Goal: Information Seeking & Learning: Learn about a topic

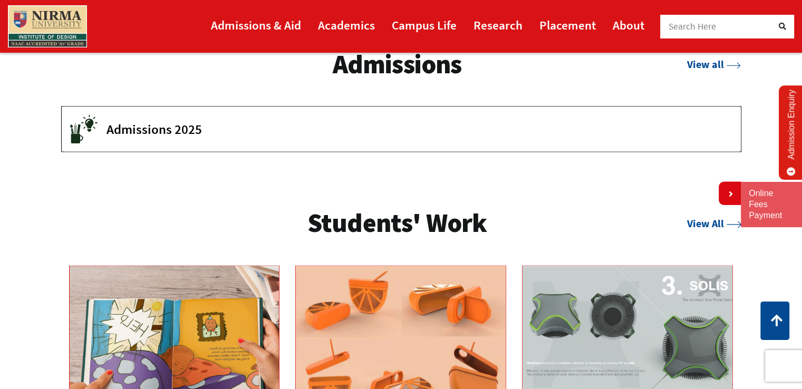
scroll to position [1564, 0]
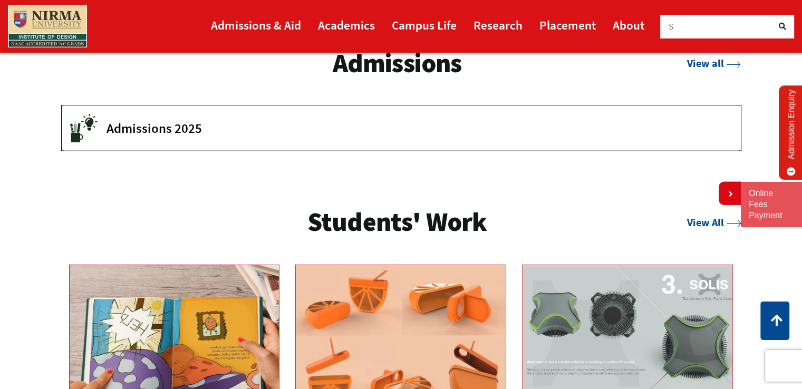
click at [620, 126] on span "Admissions 2025" at bounding box center [416, 128] width 619 height 16
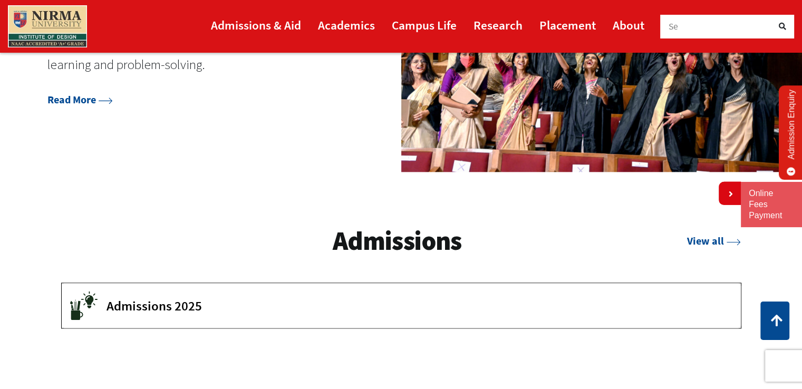
scroll to position [1210, 0]
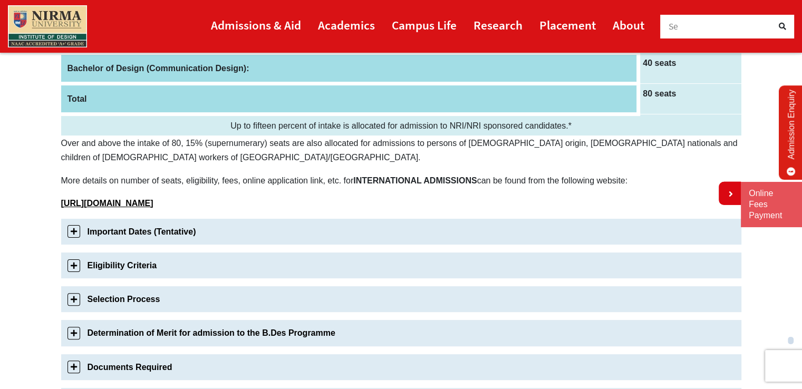
scroll to position [255, 0]
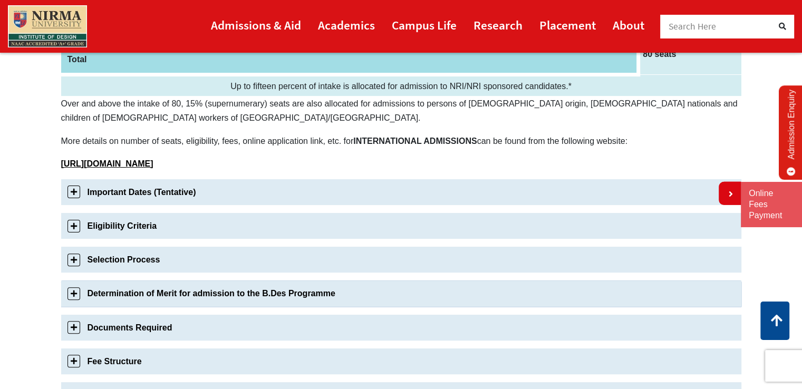
click at [73, 290] on link "Determination of Merit for admission to the B.Des Programme" at bounding box center [401, 294] width 680 height 26
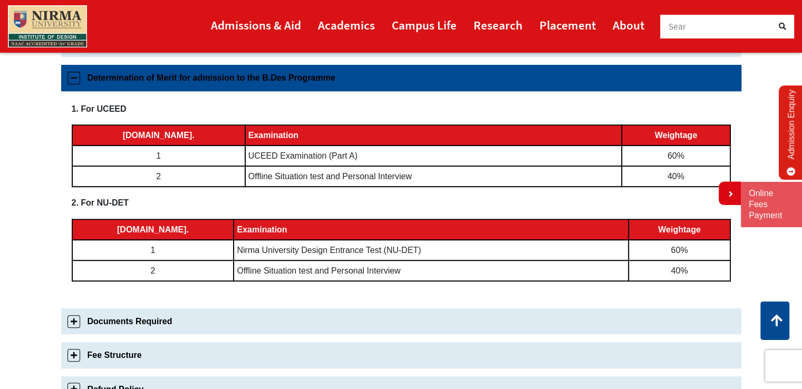
scroll to position [0, 0]
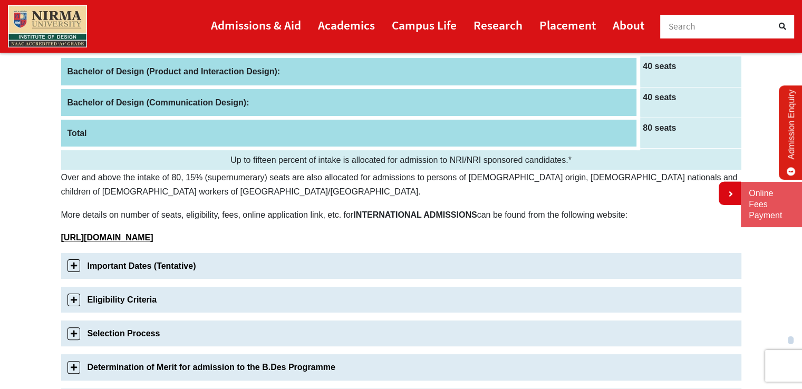
scroll to position [185, 0]
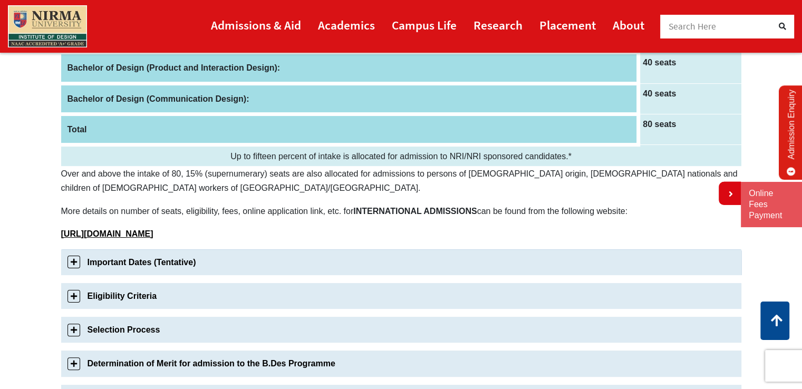
click at [80, 257] on link "Important Dates (Tentative)" at bounding box center [401, 262] width 680 height 26
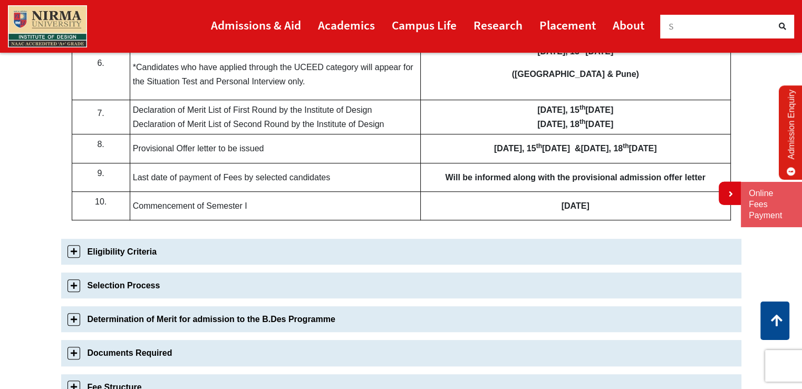
scroll to position [607, 0]
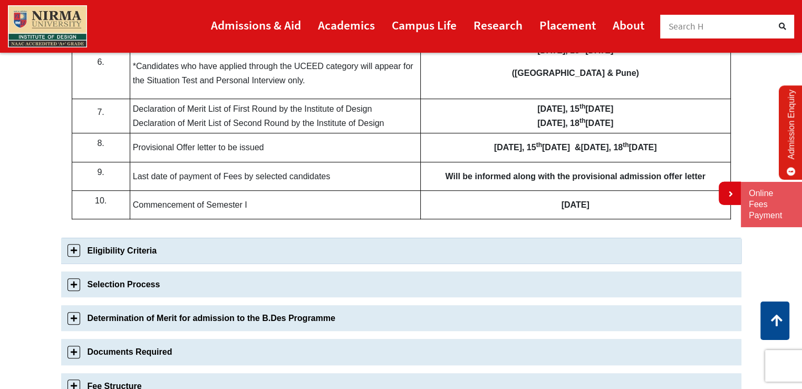
click at [197, 253] on link "Eligibility Criteria" at bounding box center [401, 251] width 680 height 26
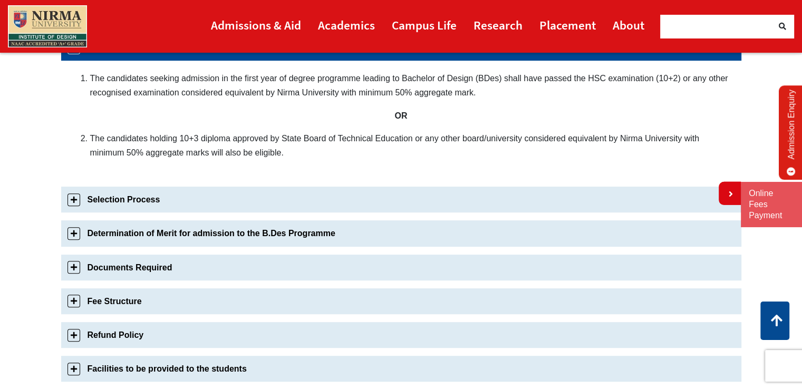
scroll to position [434, 0]
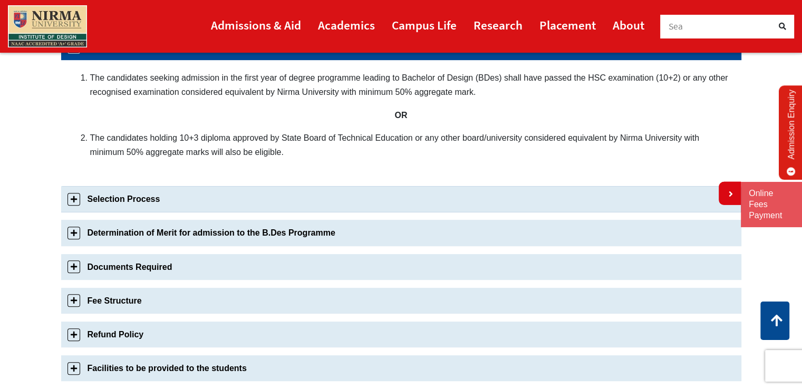
click at [206, 197] on link "Selection Process" at bounding box center [401, 199] width 680 height 26
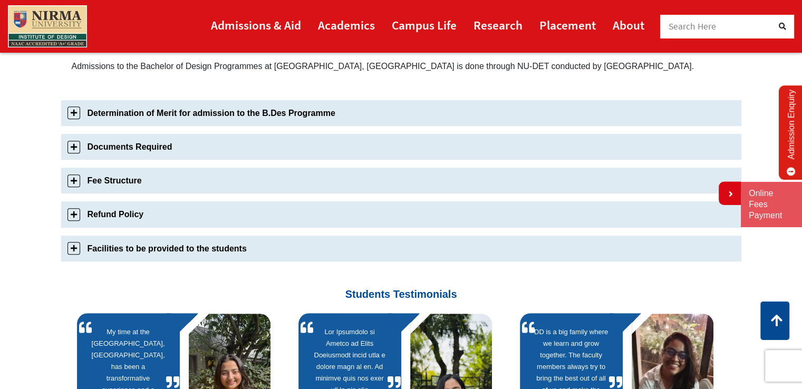
scroll to position [841, 0]
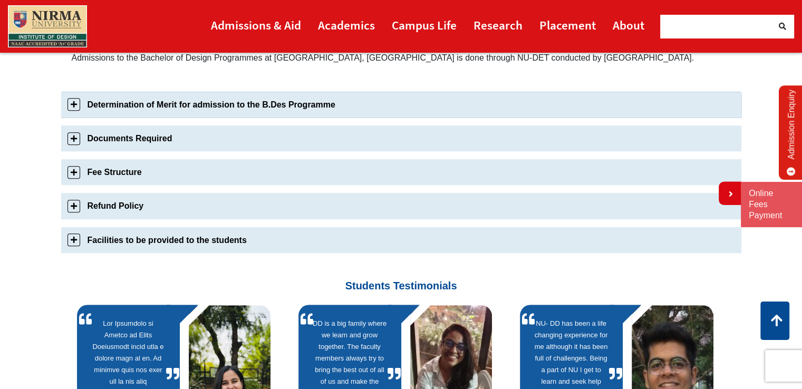
click at [258, 104] on link "Determination of Merit for admission to the B.Des Programme" at bounding box center [401, 105] width 680 height 26
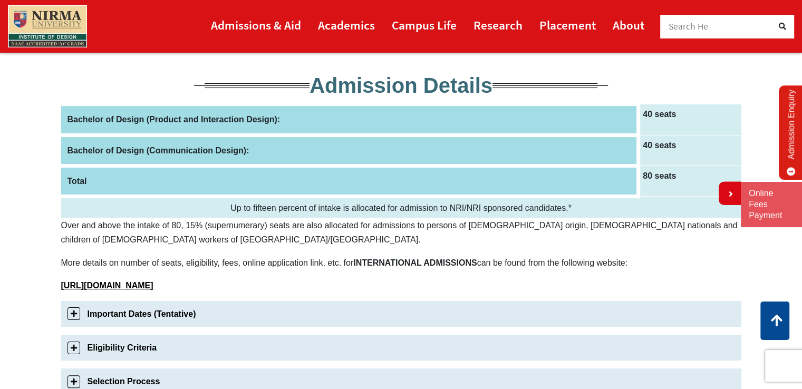
scroll to position [0, 0]
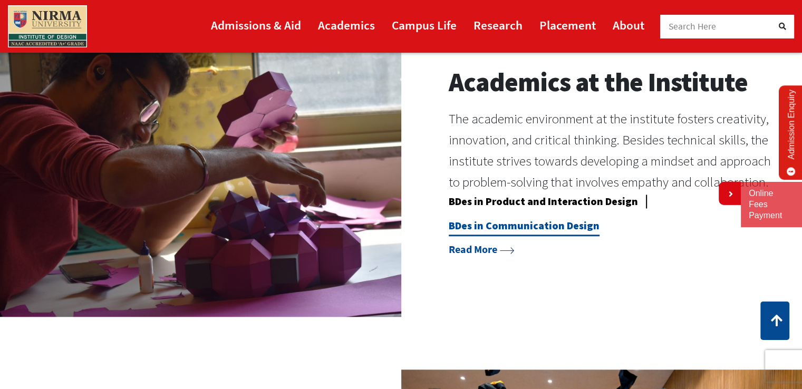
scroll to position [879, 0]
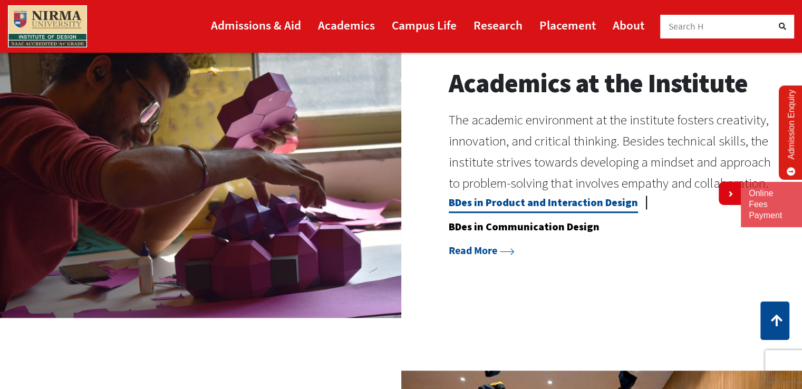
click at [559, 202] on link "BDes in Product and Interaction Design" at bounding box center [543, 204] width 189 height 17
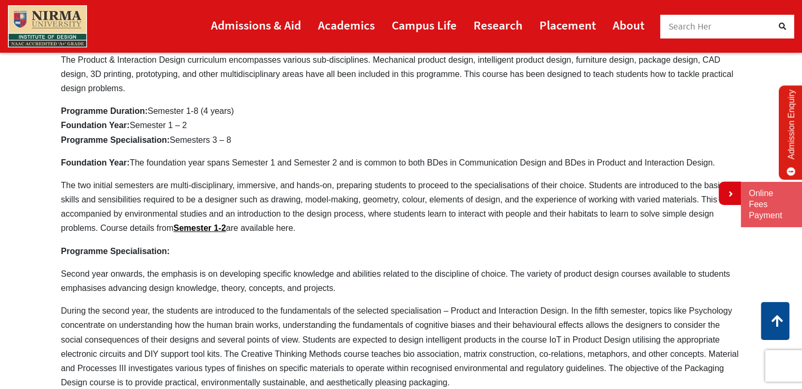
scroll to position [351, 0]
click at [197, 223] on link "Semester 1-2" at bounding box center [200, 227] width 53 height 9
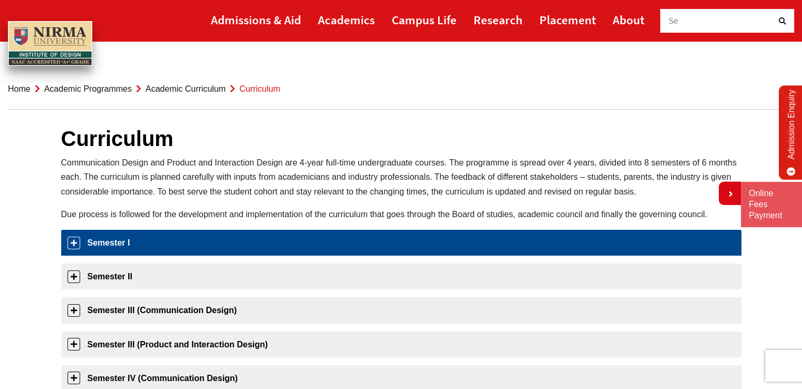
click at [70, 249] on link "Semester I" at bounding box center [401, 243] width 680 height 26
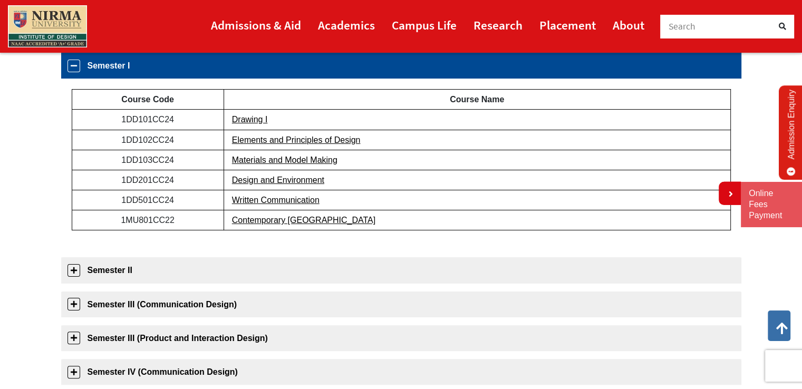
scroll to position [177, 0]
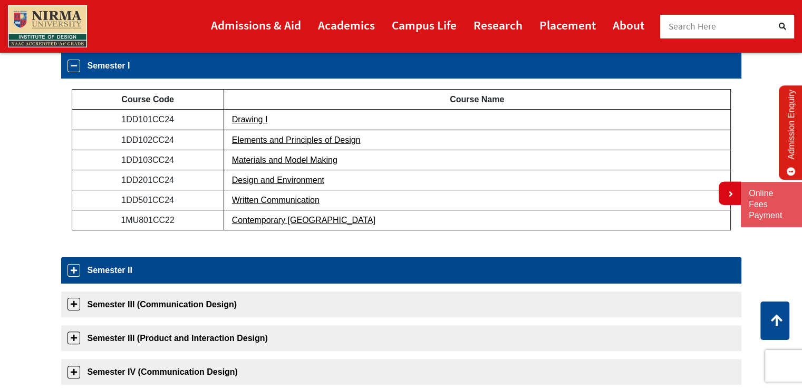
click at [72, 266] on link "Semester II" at bounding box center [401, 270] width 680 height 26
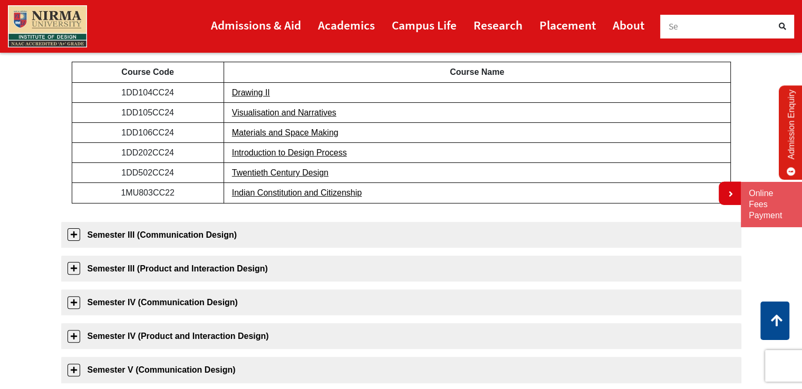
scroll to position [262, 0]
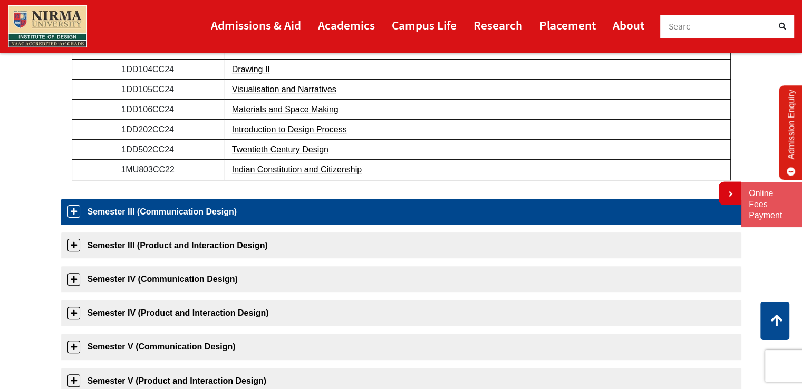
click at [73, 209] on link "Semester III (Communication Design)" at bounding box center [401, 212] width 680 height 26
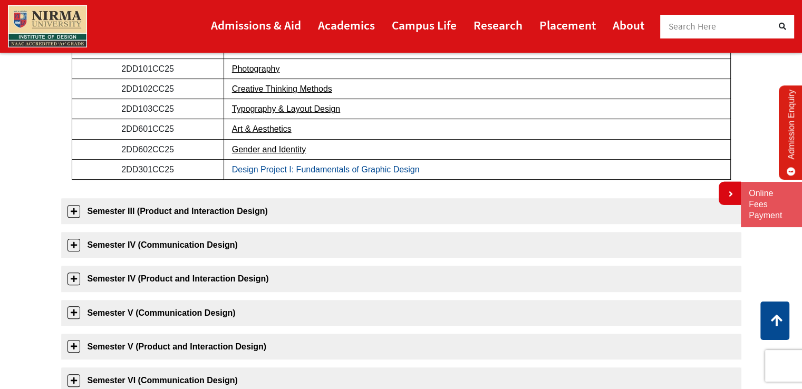
scroll to position [322, 0]
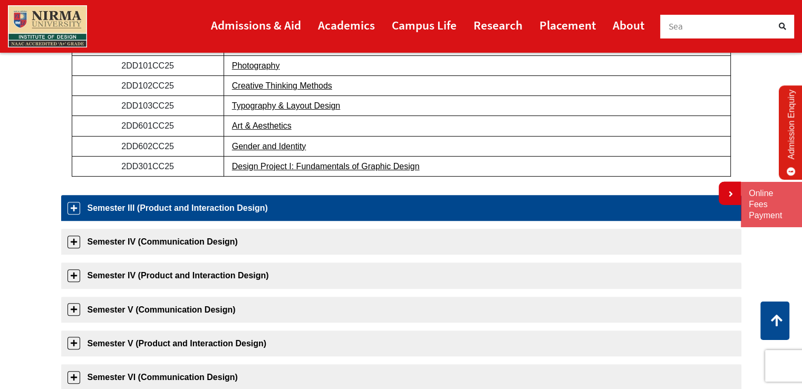
click at [202, 208] on link "Semester III (Product and Interaction Design)" at bounding box center [401, 208] width 680 height 26
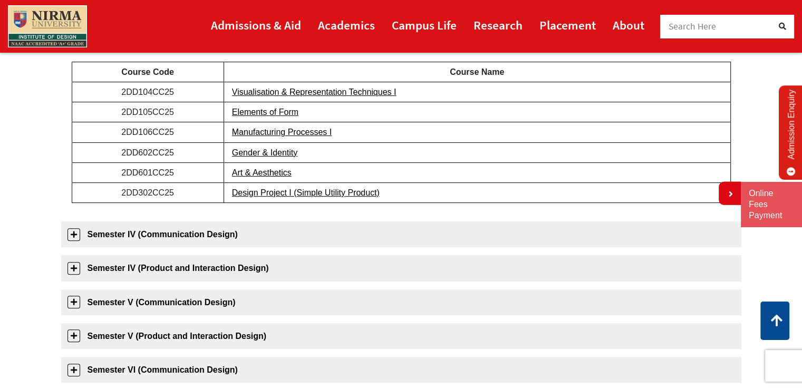
scroll to position [337, 0]
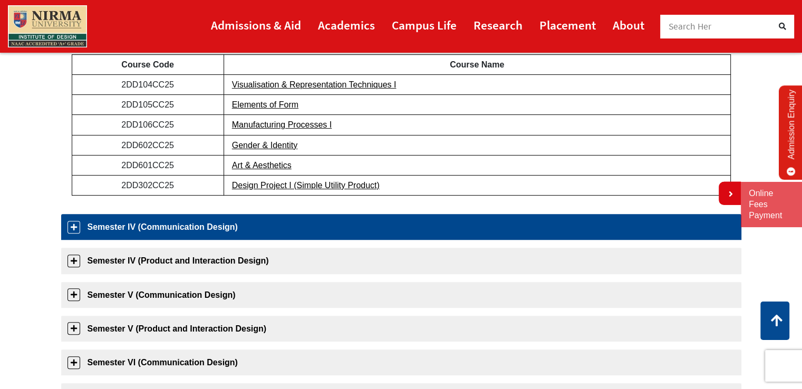
click at [191, 226] on link "Semester IV (Communication Design)" at bounding box center [401, 227] width 680 height 26
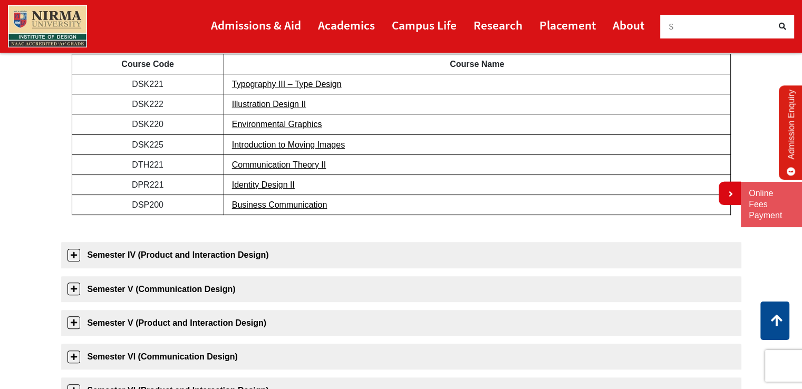
scroll to position [381, 0]
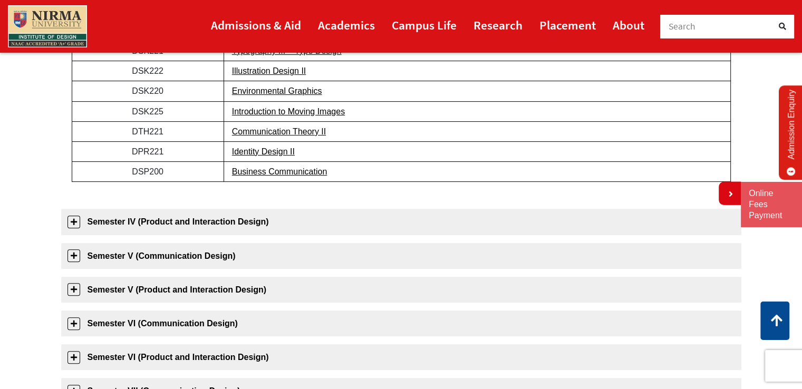
click at [331, 219] on link "Semester IV (Product and Interaction Design)" at bounding box center [401, 222] width 680 height 26
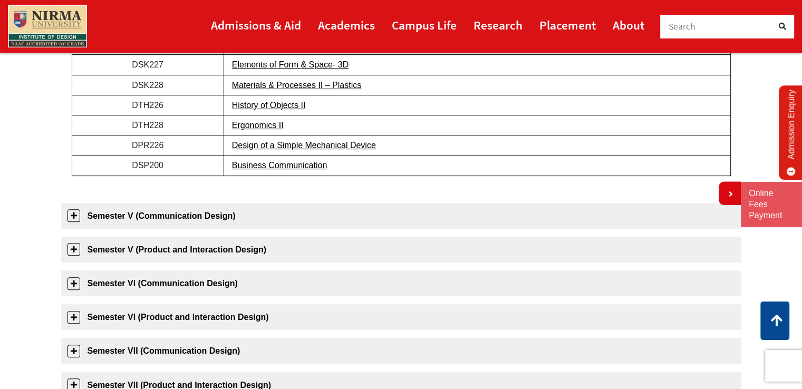
scroll to position [424, 0]
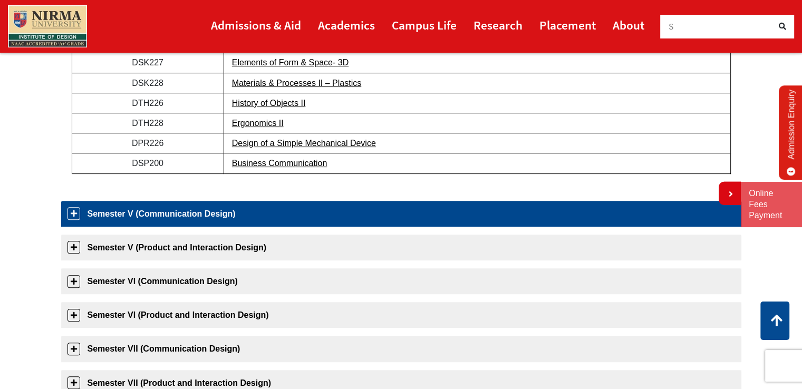
click at [321, 216] on link "Semester V (Communication Design)" at bounding box center [401, 214] width 680 height 26
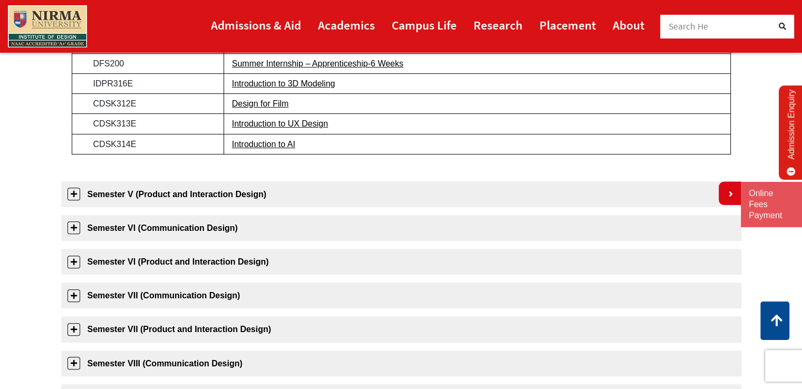
scroll to position [580, 0]
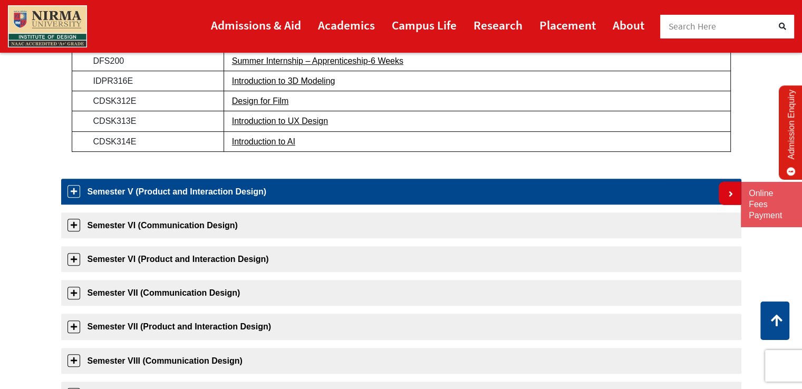
click at [476, 189] on link "Semester V (Product and Interaction Design)" at bounding box center [401, 192] width 680 height 26
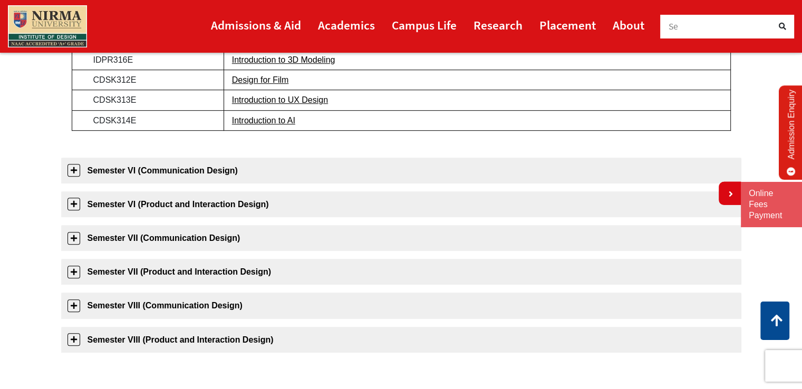
scroll to position [0, 0]
